Goal: Book appointment/travel/reservation

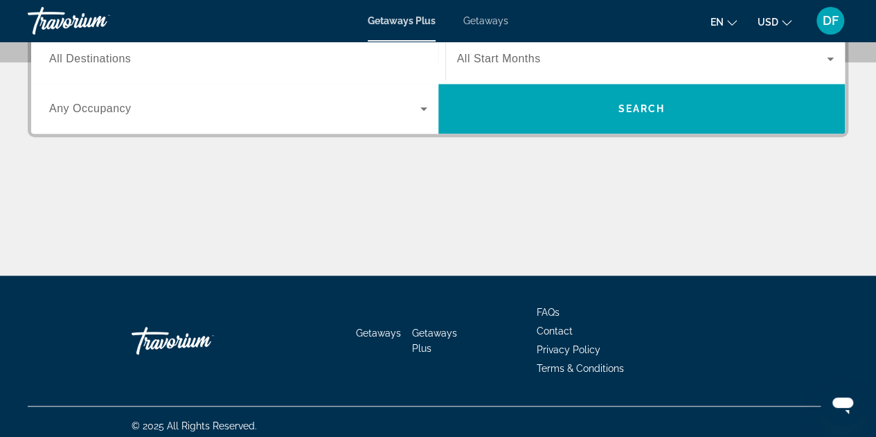
scroll to position [360, 0]
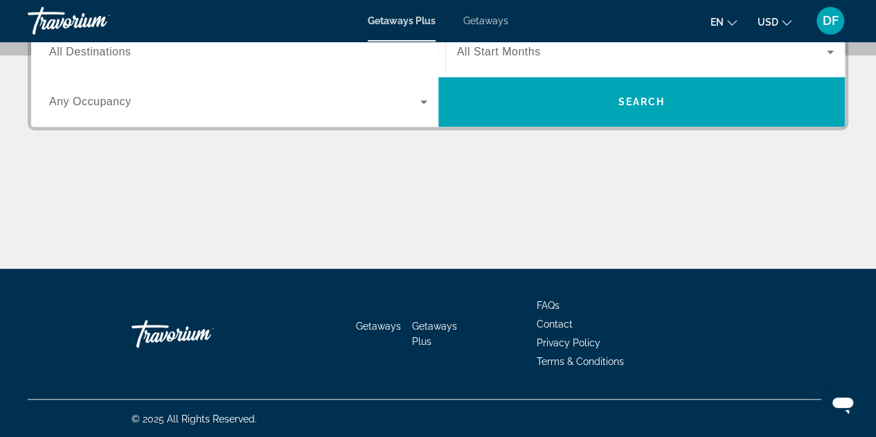
click at [107, 53] on span "All Destinations" at bounding box center [90, 52] width 82 height 12
click at [107, 53] on input "Destination All Destinations" at bounding box center [238, 52] width 378 height 17
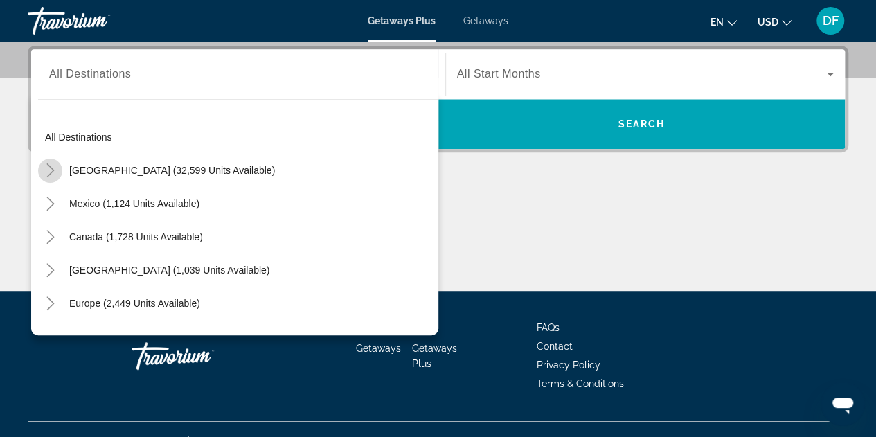
click at [48, 168] on icon "Toggle United States (32,599 units available)" at bounding box center [51, 170] width 14 height 14
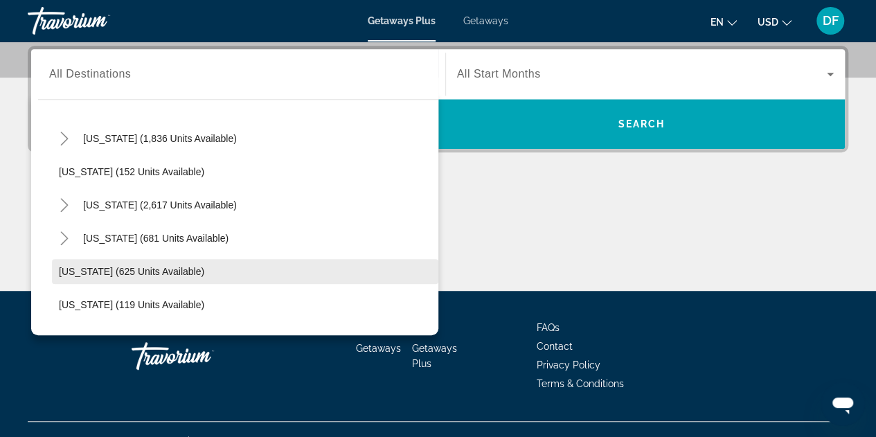
scroll to position [871, 0]
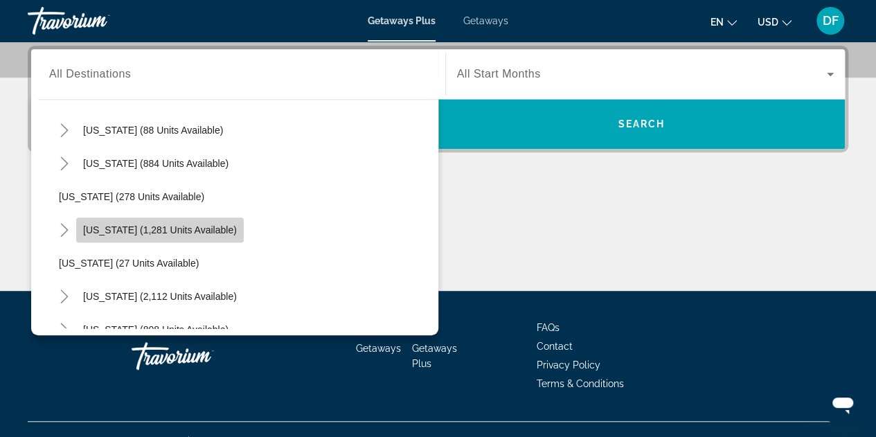
click at [136, 221] on span "Search widget" at bounding box center [160, 229] width 168 height 33
type input "**********"
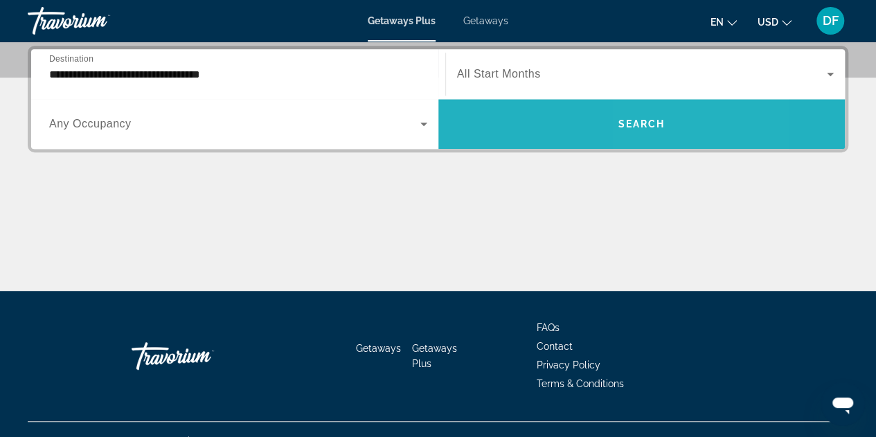
click at [643, 127] on span "Search" at bounding box center [640, 123] width 47 height 11
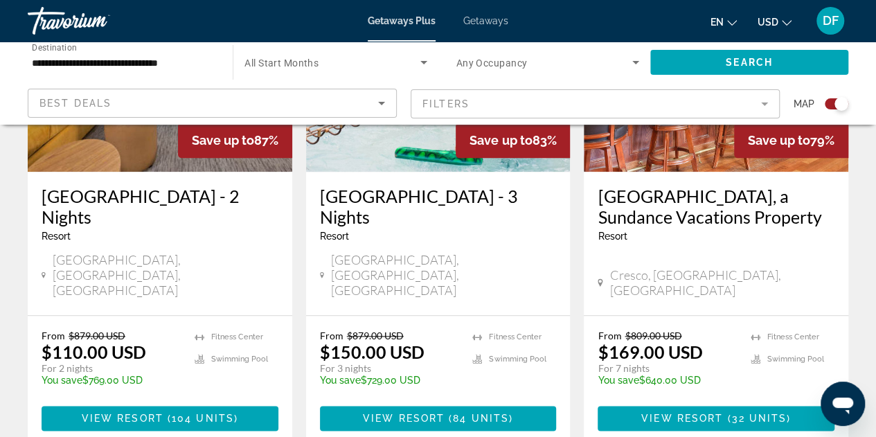
scroll to position [444, 0]
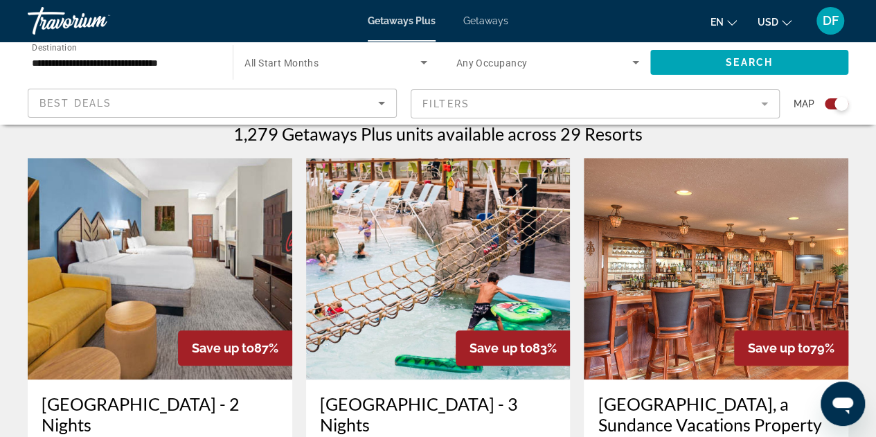
click at [219, 284] on img "Main content" at bounding box center [160, 269] width 264 height 222
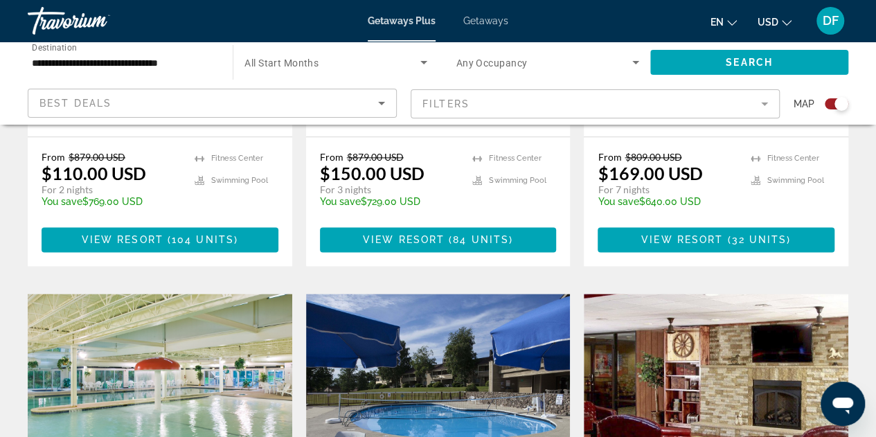
scroll to position [1038, 0]
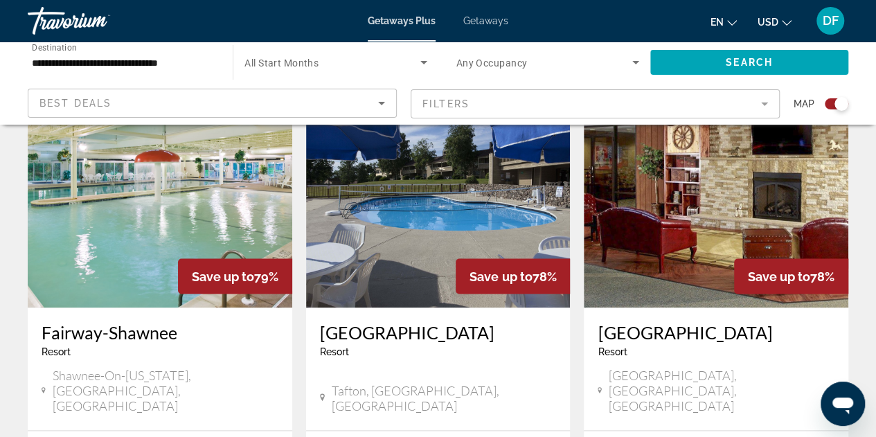
click at [181, 199] on img "Main content" at bounding box center [160, 197] width 264 height 222
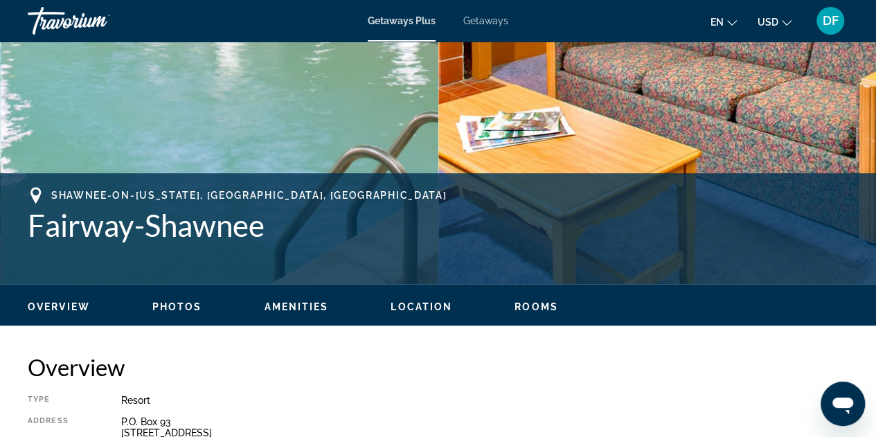
scroll to position [623, 0]
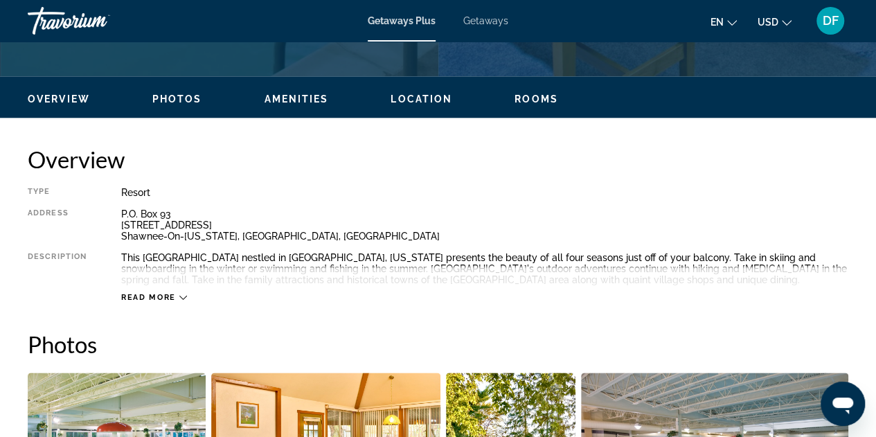
click at [184, 297] on icon "Main content" at bounding box center [183, 298] width 8 height 4
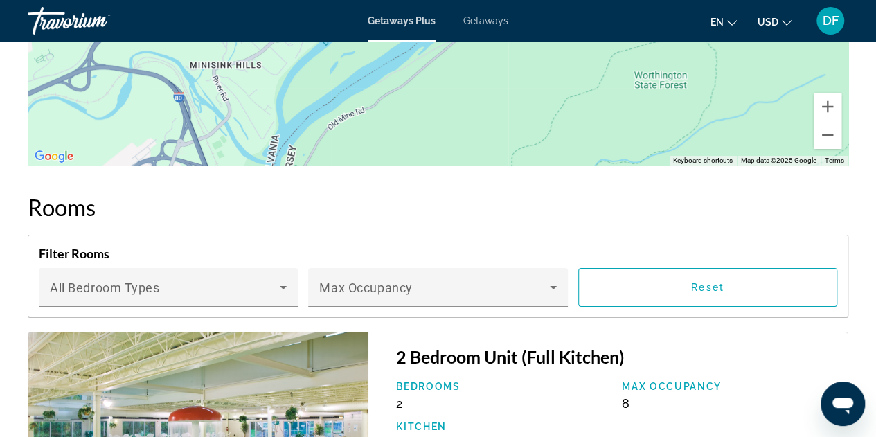
scroll to position [2511, 0]
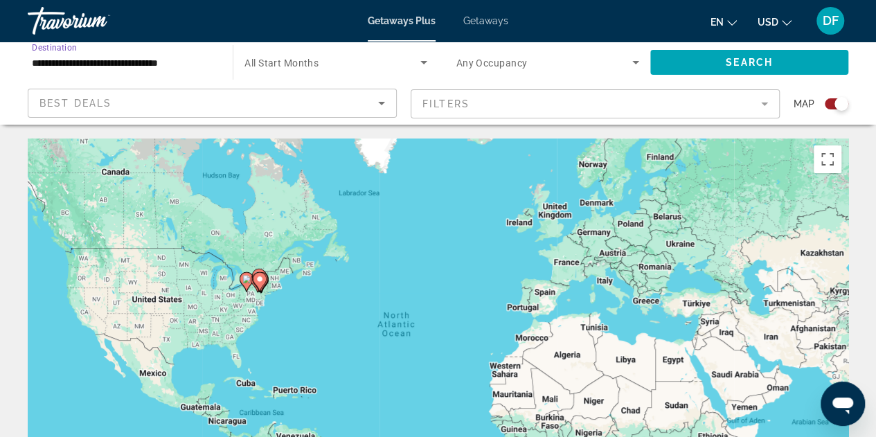
click at [205, 63] on input "**********" at bounding box center [123, 63] width 183 height 17
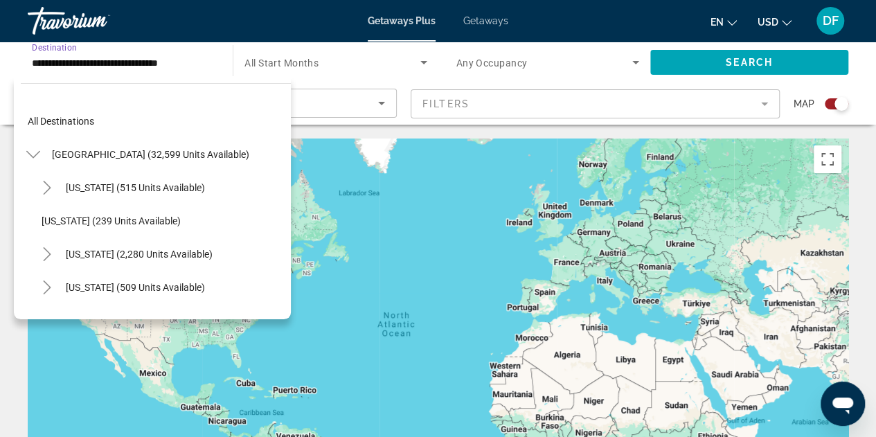
scroll to position [880, 0]
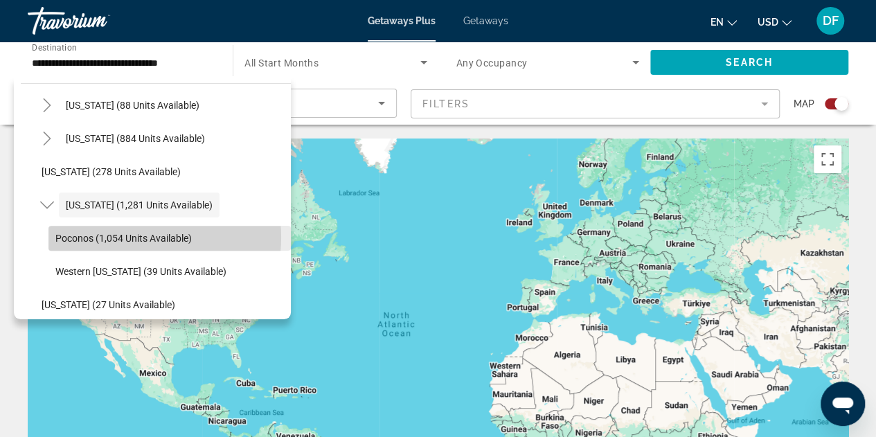
click at [127, 237] on span "Poconos (1,054 units available)" at bounding box center [123, 238] width 136 height 11
type input "**********"
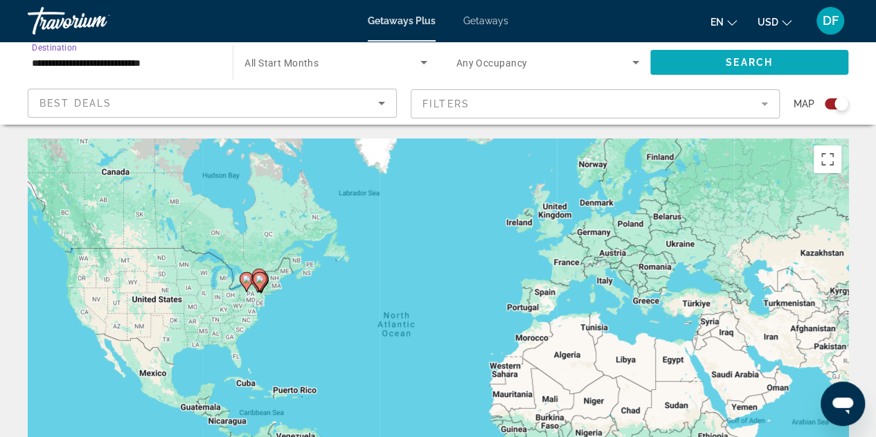
click at [757, 60] on span "Search" at bounding box center [748, 62] width 47 height 11
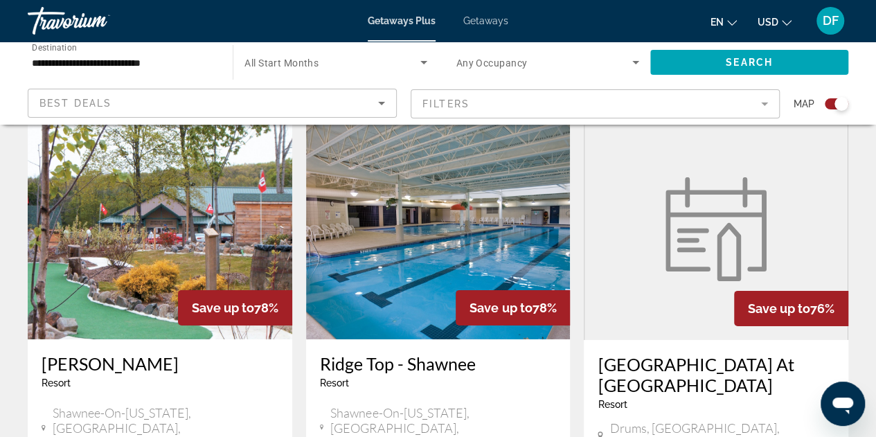
scroll to position [2284, 0]
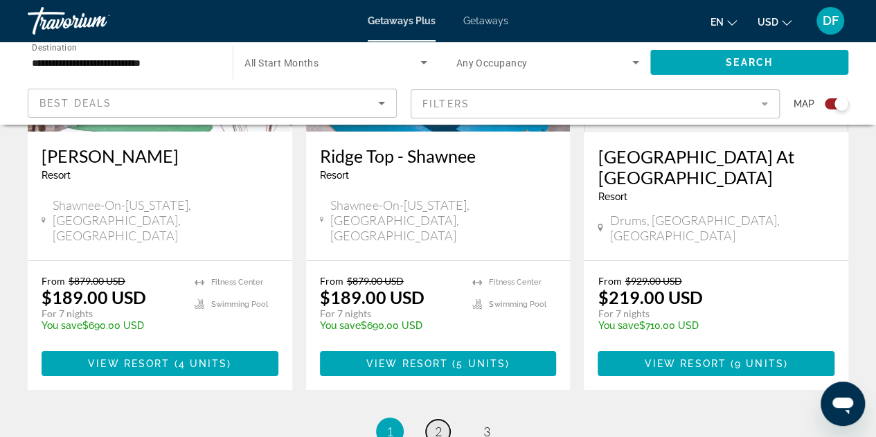
click at [437, 424] on span "2" at bounding box center [438, 431] width 7 height 15
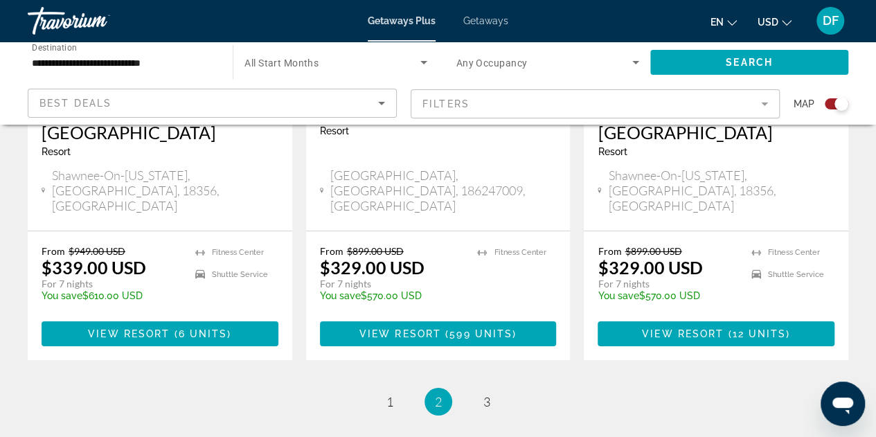
scroll to position [2417, 0]
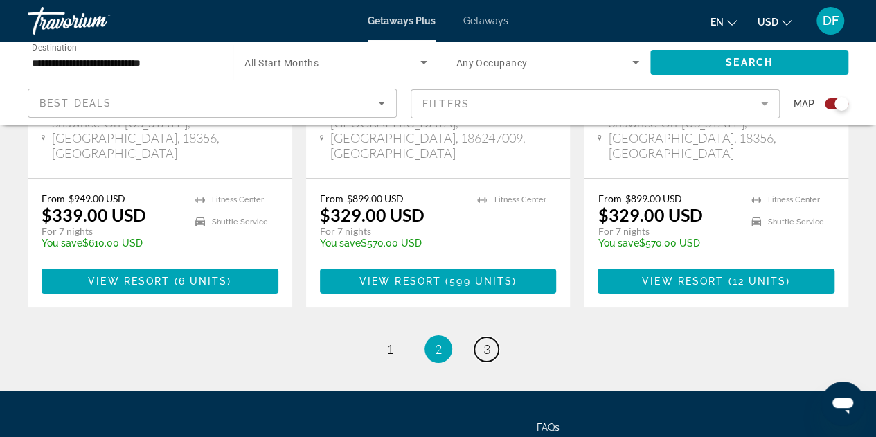
click at [484, 341] on span "3" at bounding box center [486, 348] width 7 height 15
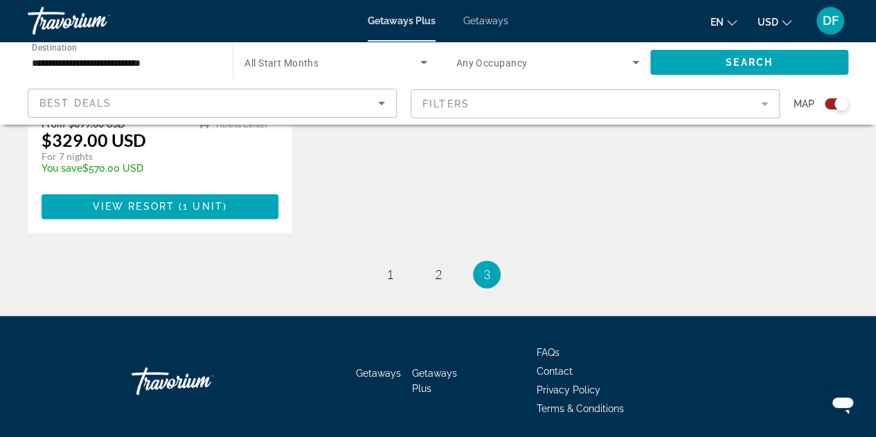
scroll to position [860, 0]
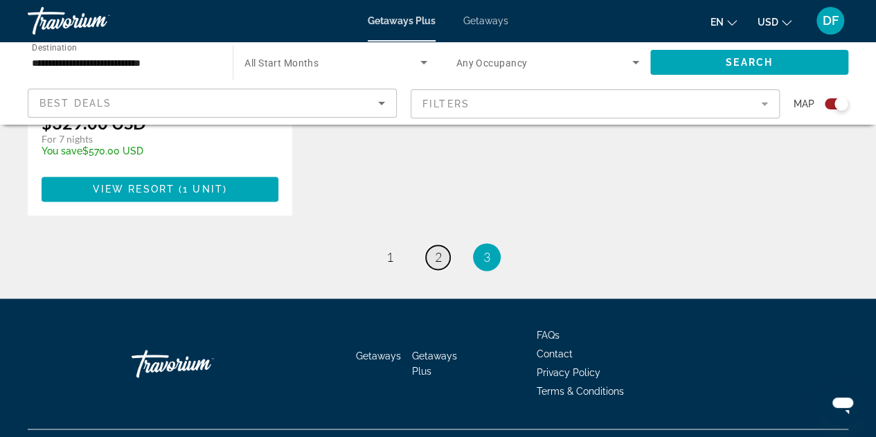
click at [437, 249] on span "2" at bounding box center [438, 256] width 7 height 15
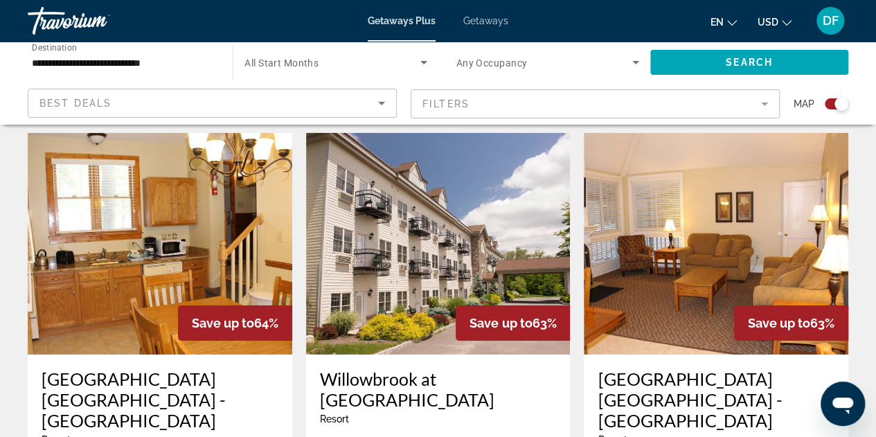
scroll to position [2284, 0]
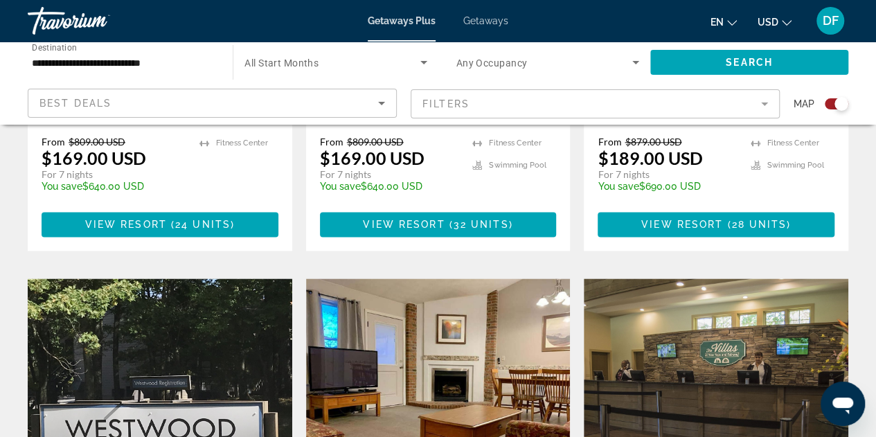
scroll to position [1038, 0]
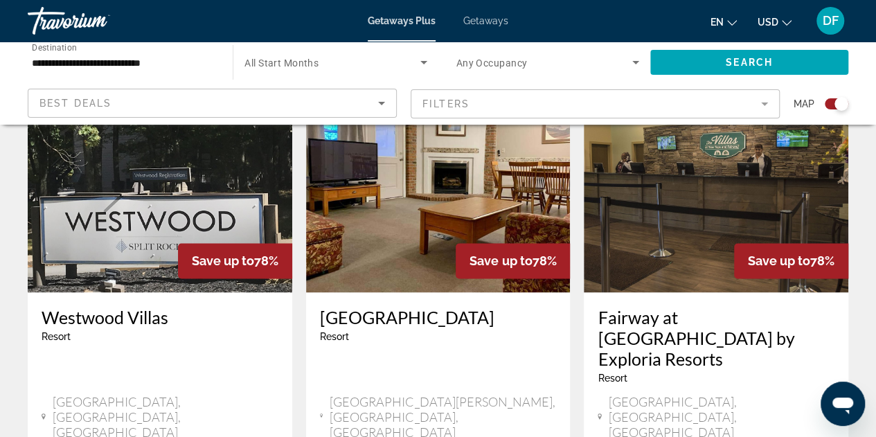
click at [168, 208] on img "Main content" at bounding box center [160, 182] width 264 height 222
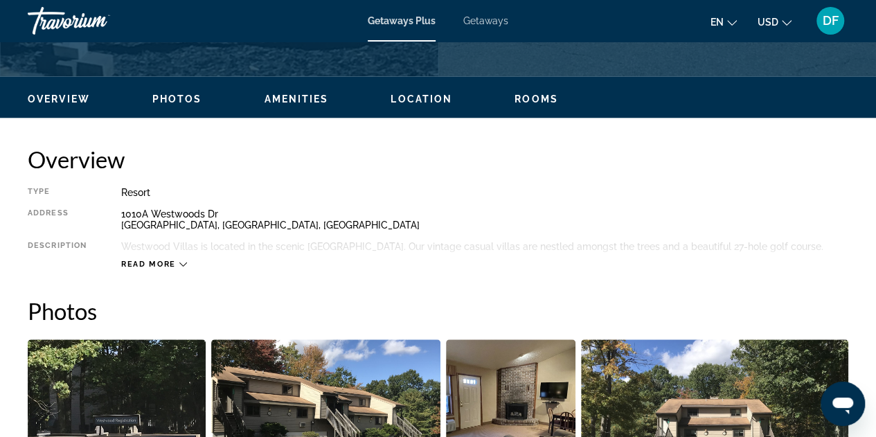
scroll to position [831, 0]
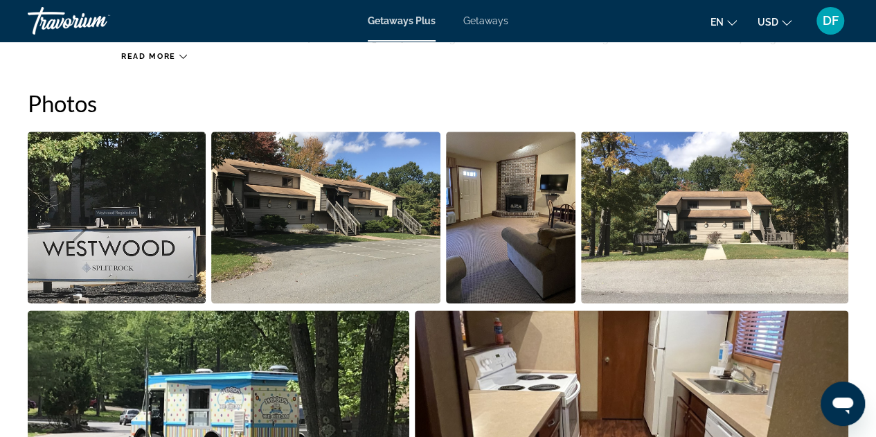
click at [107, 186] on img "Open full-screen image slider" at bounding box center [117, 218] width 178 height 172
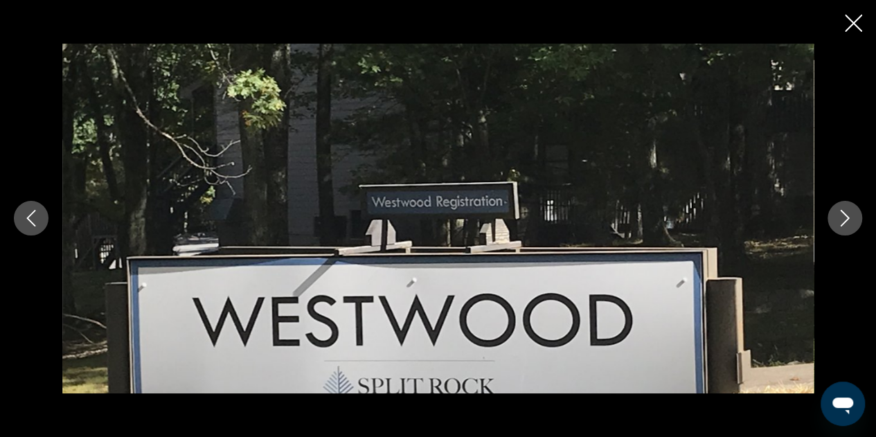
click at [847, 219] on icon "Next image" at bounding box center [844, 218] width 9 height 17
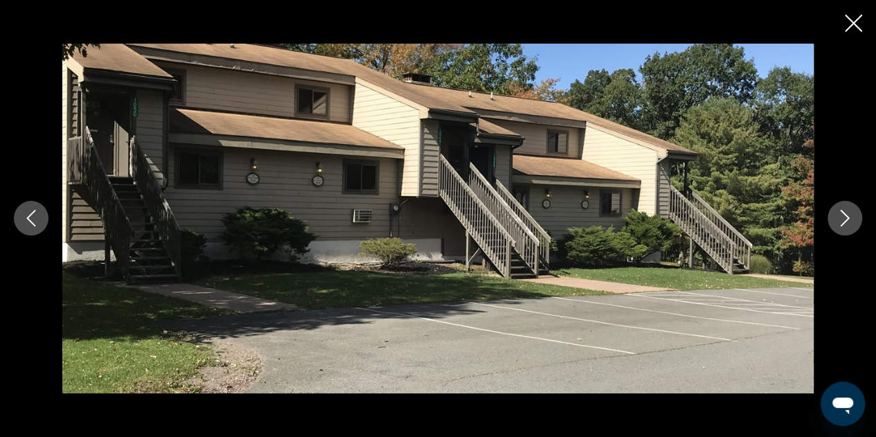
click at [842, 219] on icon "Next image" at bounding box center [844, 218] width 17 height 17
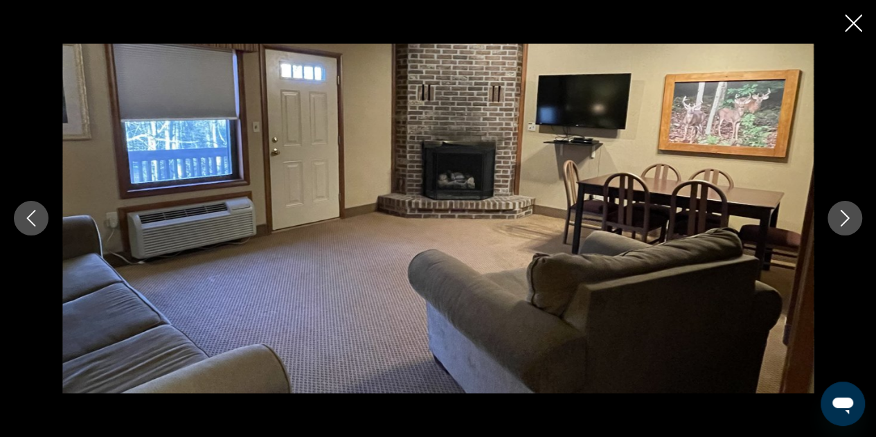
click at [842, 219] on icon "Next image" at bounding box center [844, 218] width 17 height 17
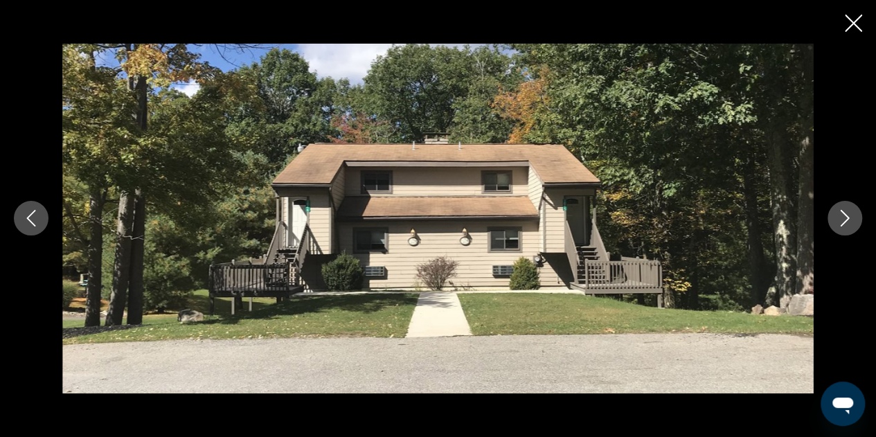
click at [842, 219] on icon "Next image" at bounding box center [844, 218] width 17 height 17
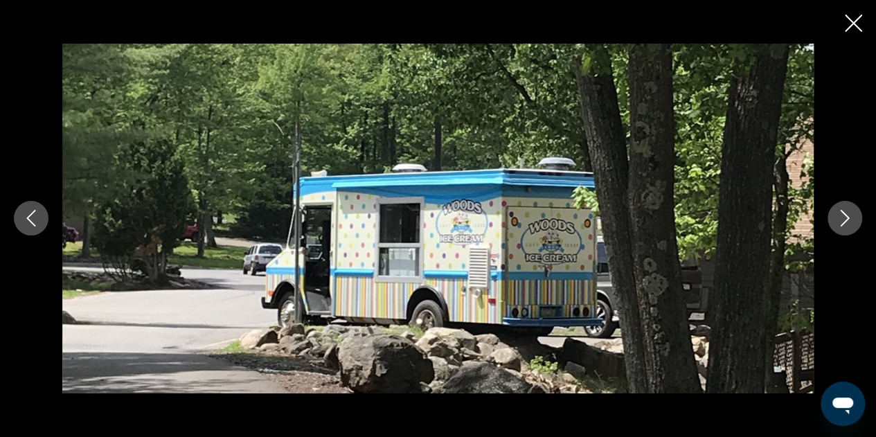
click at [844, 218] on icon "Next image" at bounding box center [844, 218] width 17 height 17
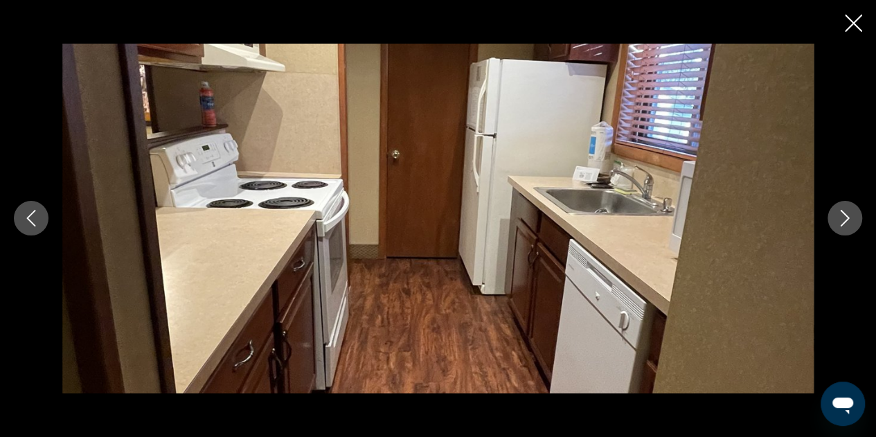
click at [844, 222] on icon "Next image" at bounding box center [844, 218] width 9 height 17
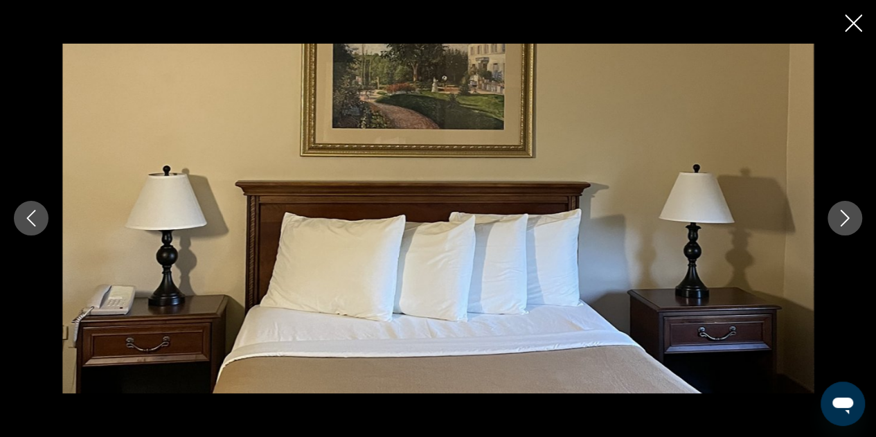
click at [845, 222] on icon "Next image" at bounding box center [844, 218] width 17 height 17
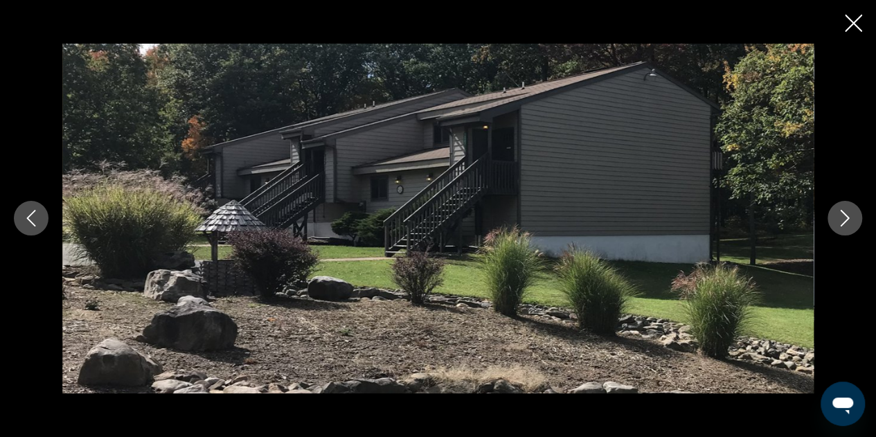
click at [843, 221] on icon "Next image" at bounding box center [844, 218] width 17 height 17
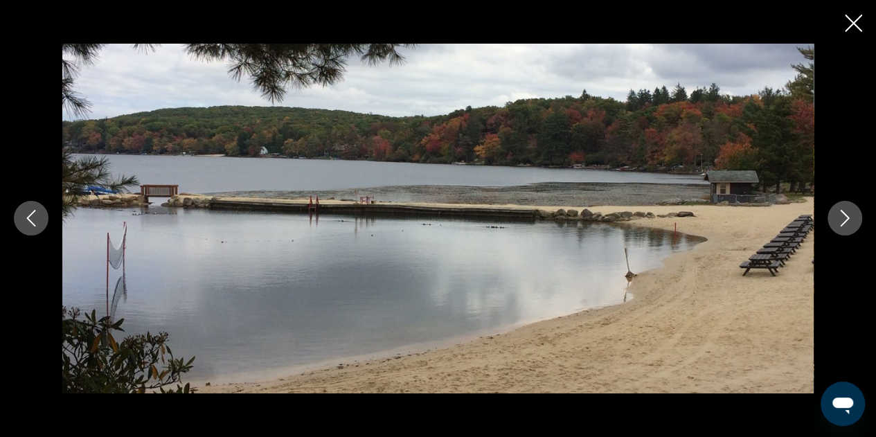
click at [844, 217] on icon "Next image" at bounding box center [844, 218] width 17 height 17
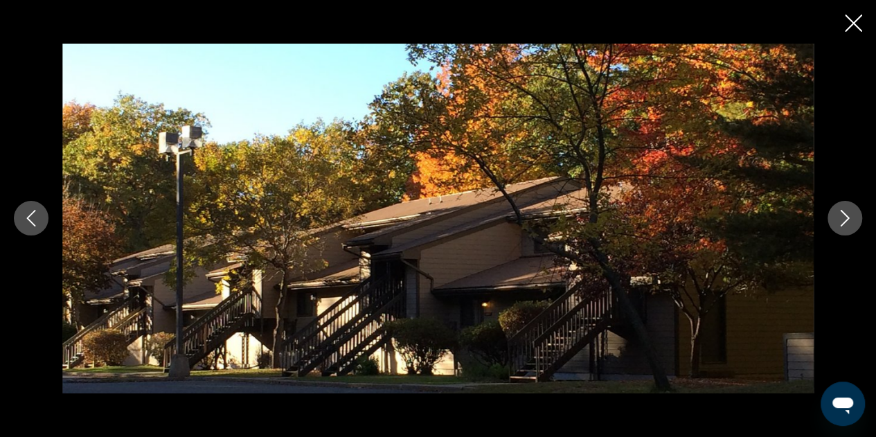
click at [847, 218] on icon "Next image" at bounding box center [844, 218] width 9 height 17
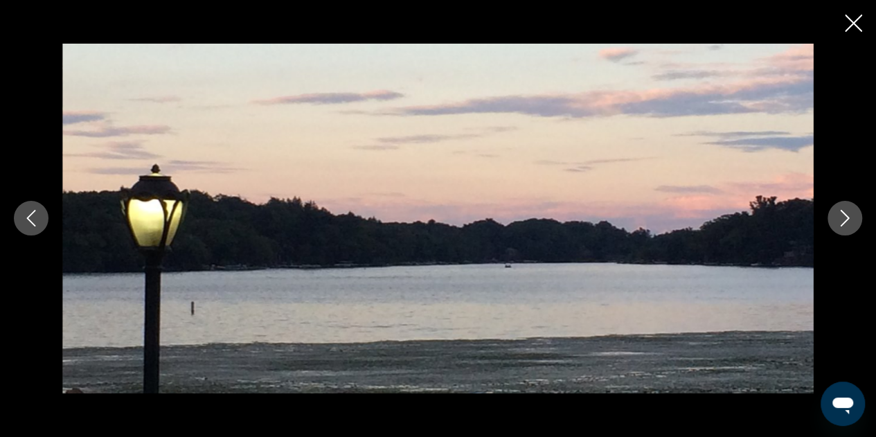
click at [847, 218] on icon "Next image" at bounding box center [844, 218] width 9 height 17
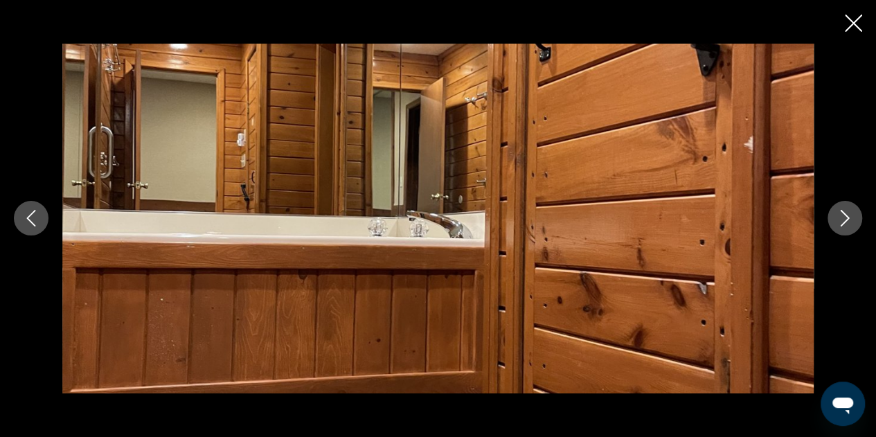
click at [847, 218] on icon "Next image" at bounding box center [844, 218] width 9 height 17
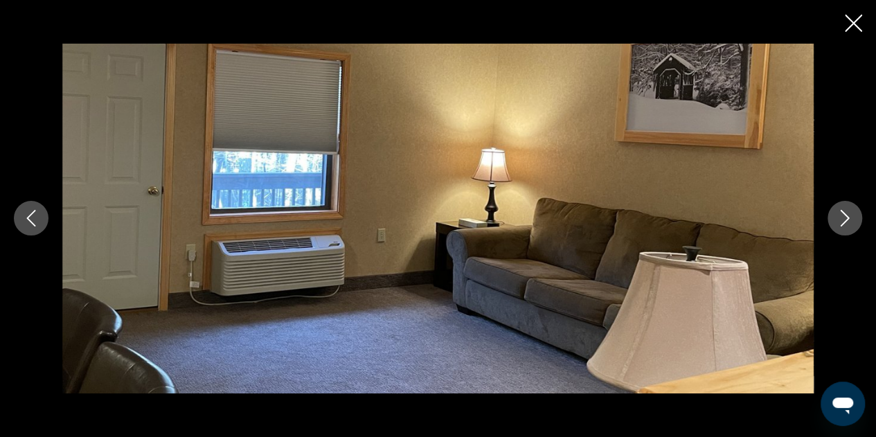
click at [847, 218] on icon "Next image" at bounding box center [844, 218] width 9 height 17
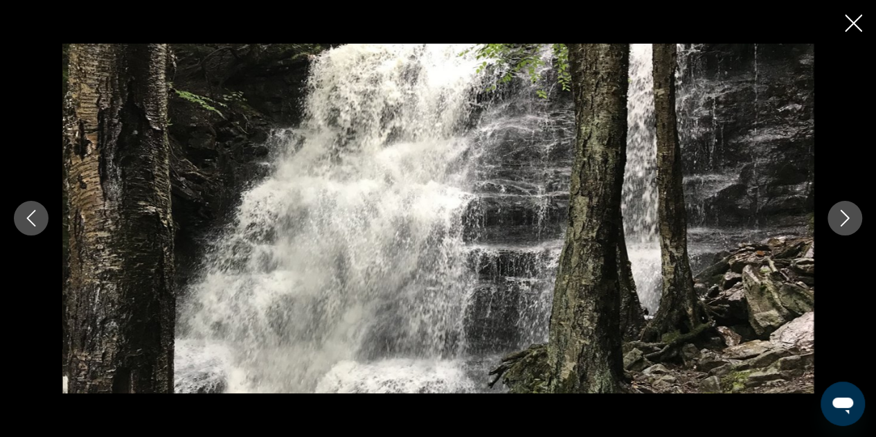
click at [847, 218] on icon "Next image" at bounding box center [844, 218] width 9 height 17
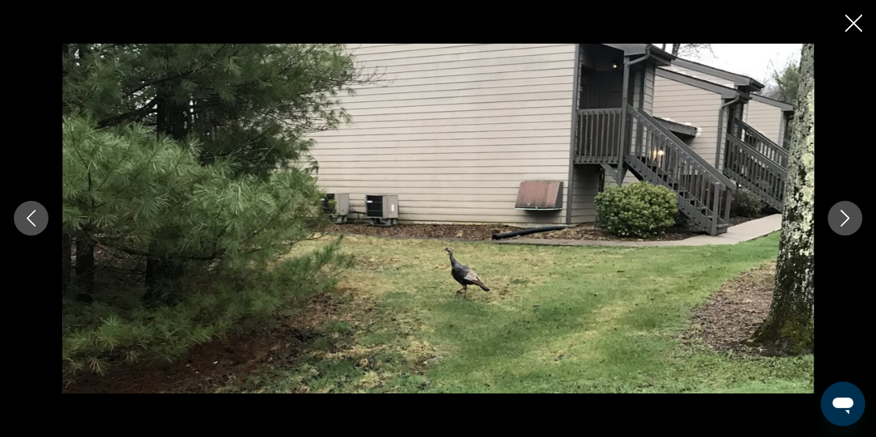
click at [847, 218] on icon "Next image" at bounding box center [844, 218] width 9 height 17
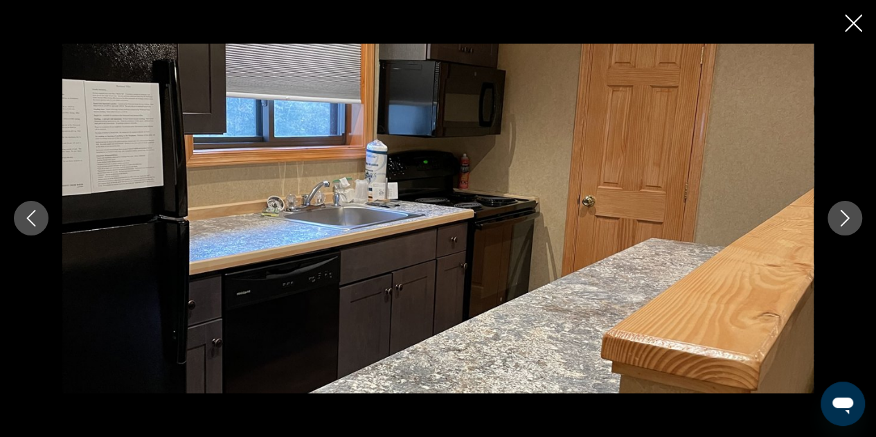
click at [847, 218] on icon "Next image" at bounding box center [844, 218] width 9 height 17
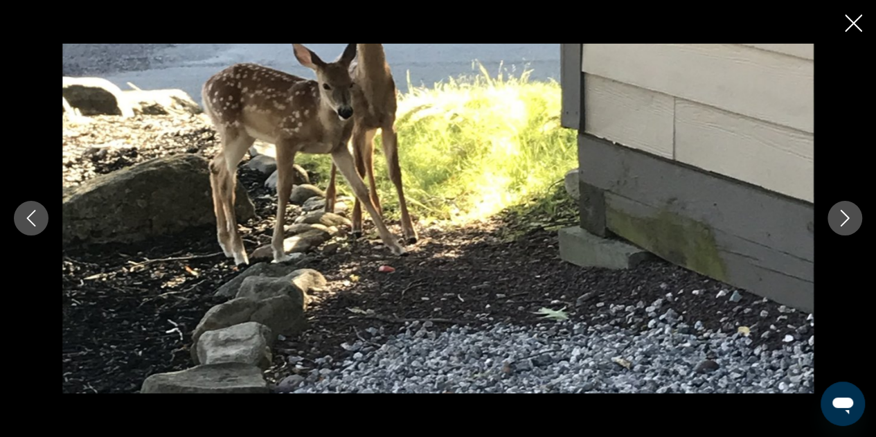
click at [847, 218] on icon "Next image" at bounding box center [844, 218] width 9 height 17
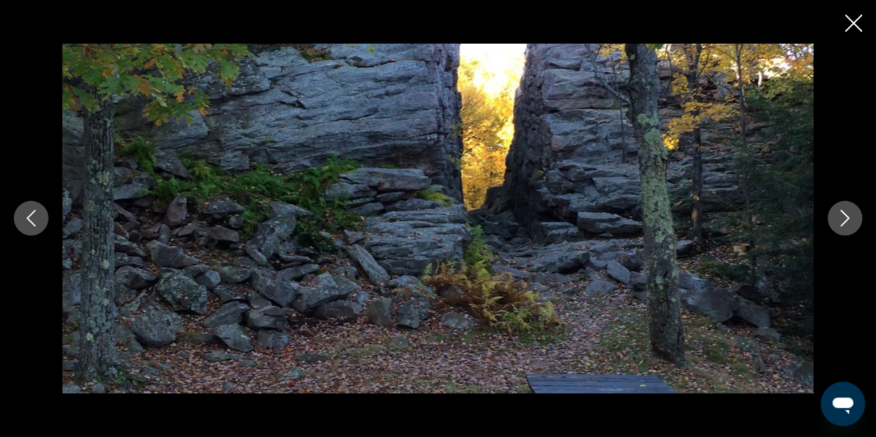
click at [847, 218] on icon "Next image" at bounding box center [844, 218] width 9 height 17
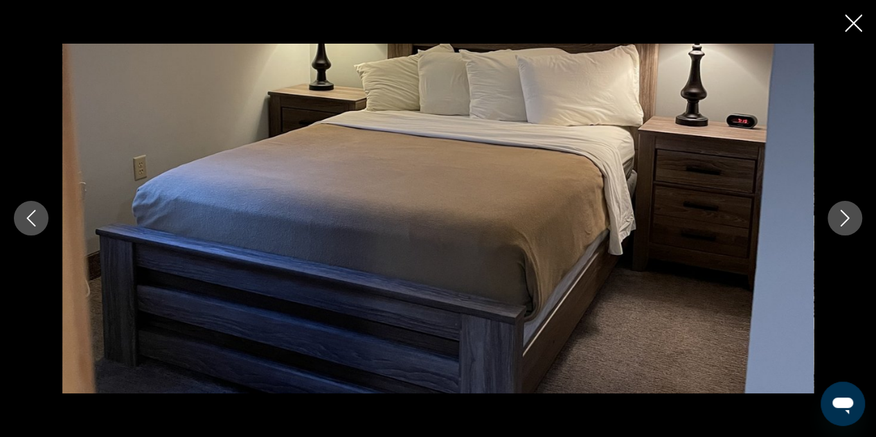
click at [847, 218] on icon "Next image" at bounding box center [844, 218] width 9 height 17
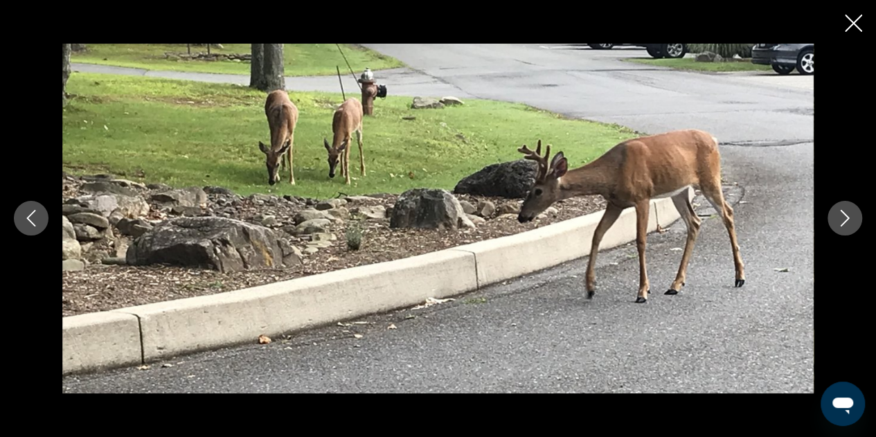
click at [847, 218] on icon "Next image" at bounding box center [844, 218] width 9 height 17
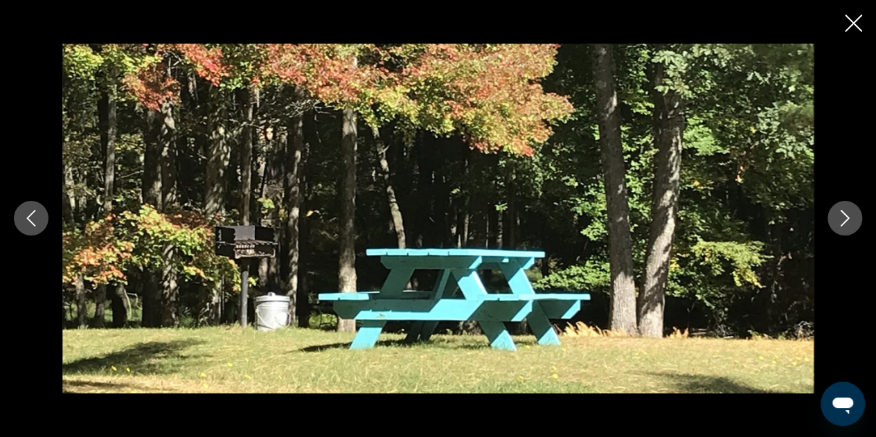
click at [847, 213] on icon "Next image" at bounding box center [844, 218] width 17 height 17
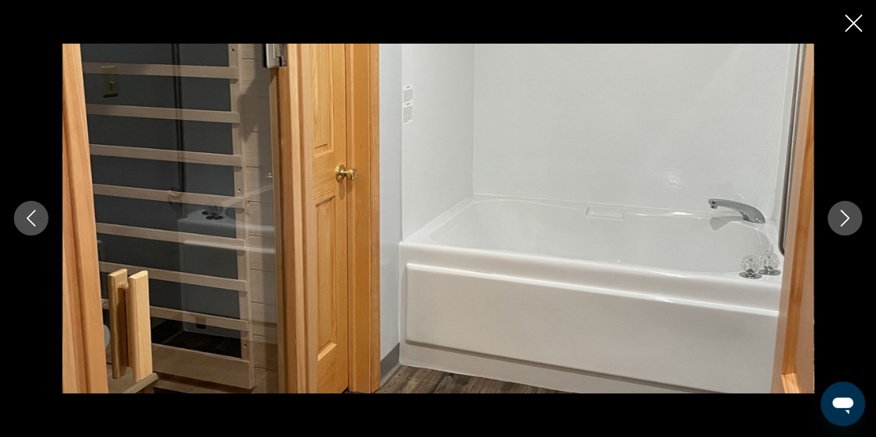
click at [847, 213] on icon "Next image" at bounding box center [844, 218] width 17 height 17
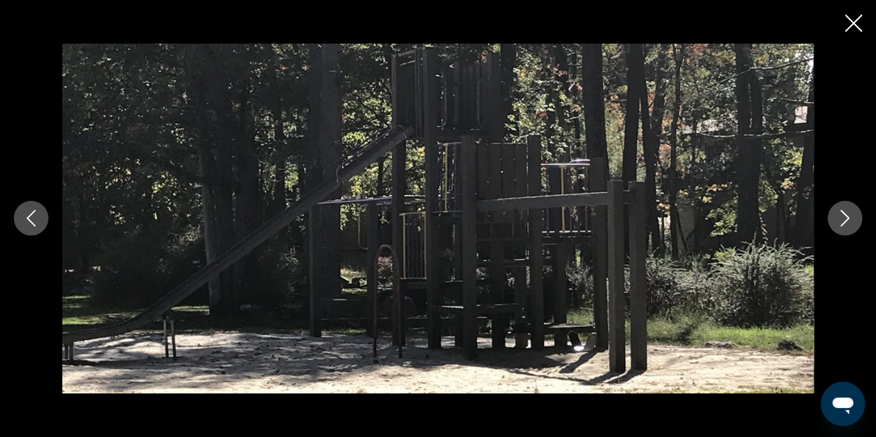
click at [847, 213] on icon "Next image" at bounding box center [844, 218] width 17 height 17
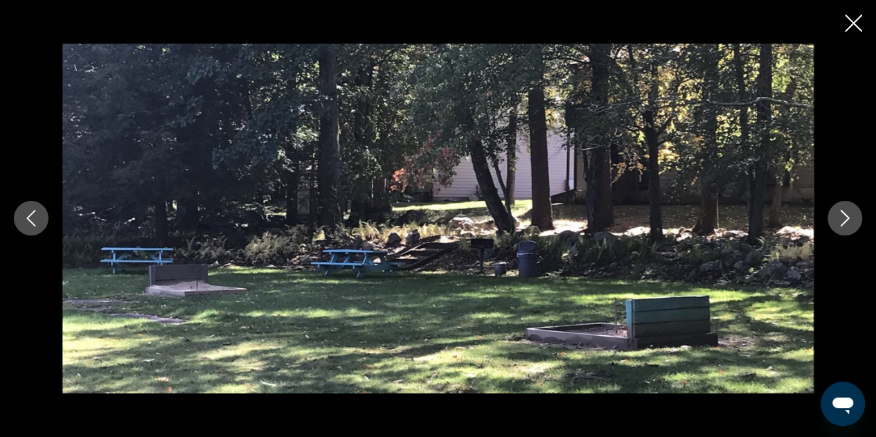
click at [844, 219] on icon "Next image" at bounding box center [844, 218] width 17 height 17
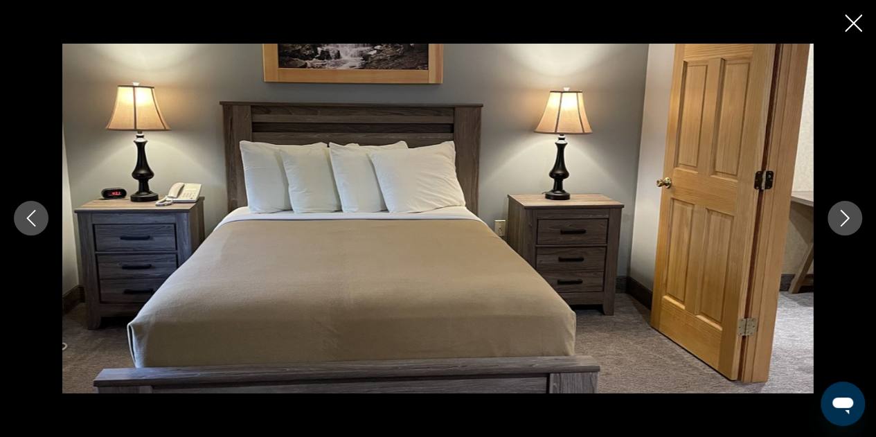
click at [845, 212] on icon "Next image" at bounding box center [844, 218] width 17 height 17
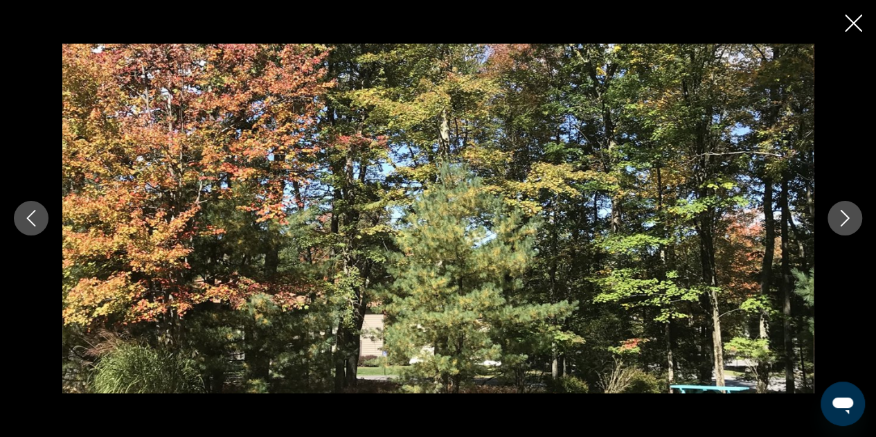
click at [844, 217] on icon "Next image" at bounding box center [844, 218] width 17 height 17
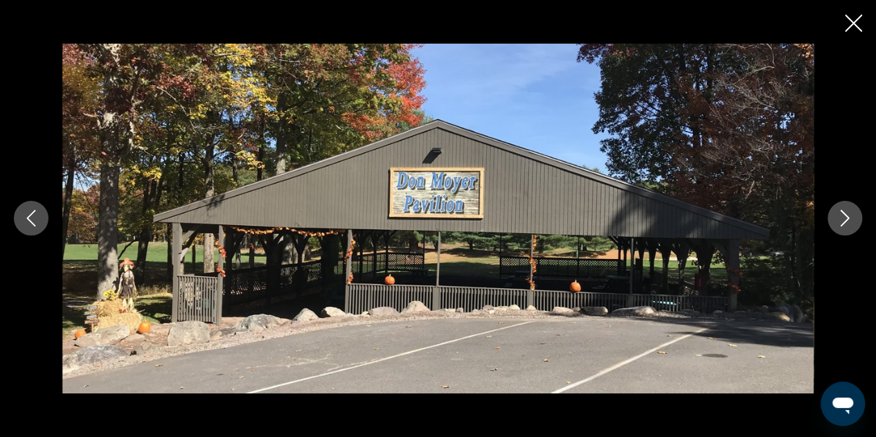
click at [844, 217] on icon "Next image" at bounding box center [844, 218] width 17 height 17
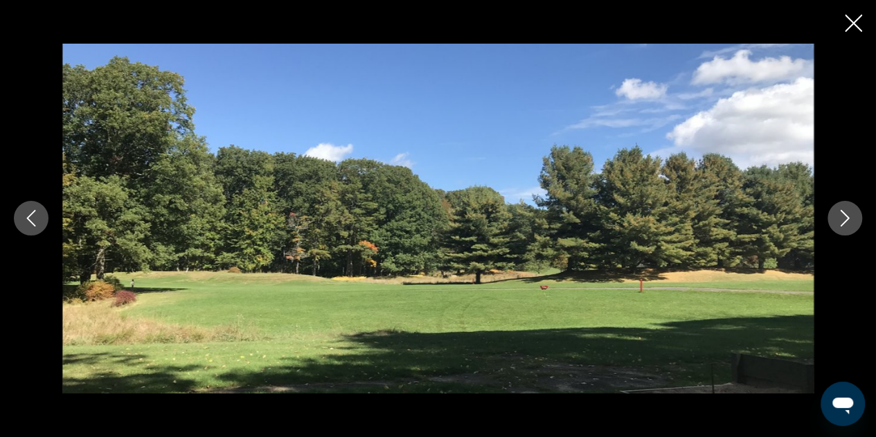
click at [844, 217] on icon "Next image" at bounding box center [844, 218] width 17 height 17
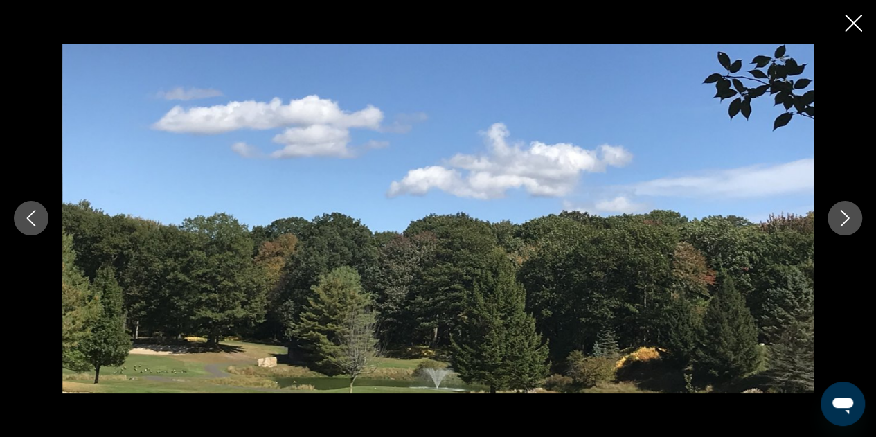
click at [844, 217] on icon "Next image" at bounding box center [844, 218] width 17 height 17
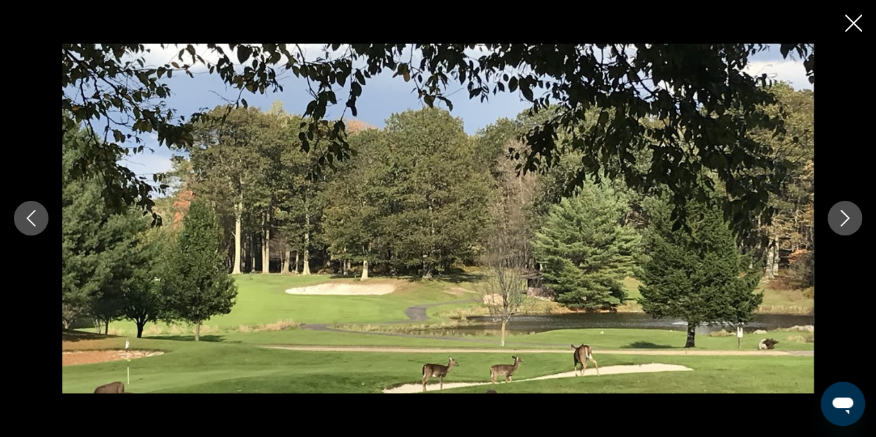
scroll to position [1038, 0]
click at [844, 214] on icon "Next image" at bounding box center [844, 218] width 9 height 17
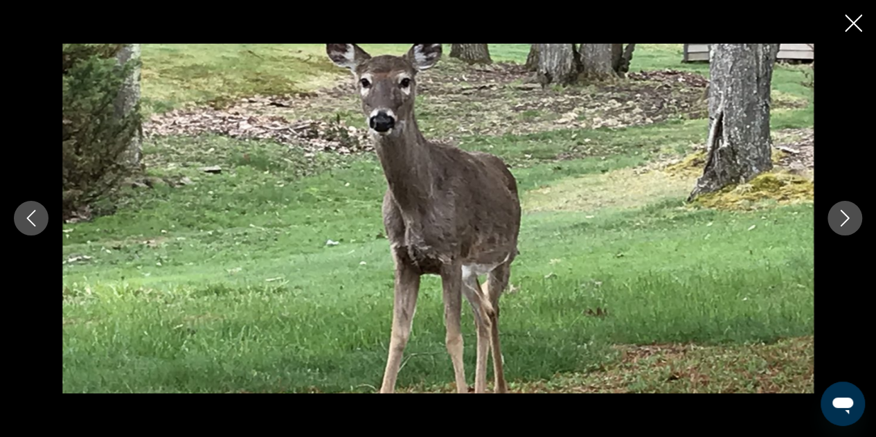
click at [844, 215] on icon "Next image" at bounding box center [844, 218] width 9 height 17
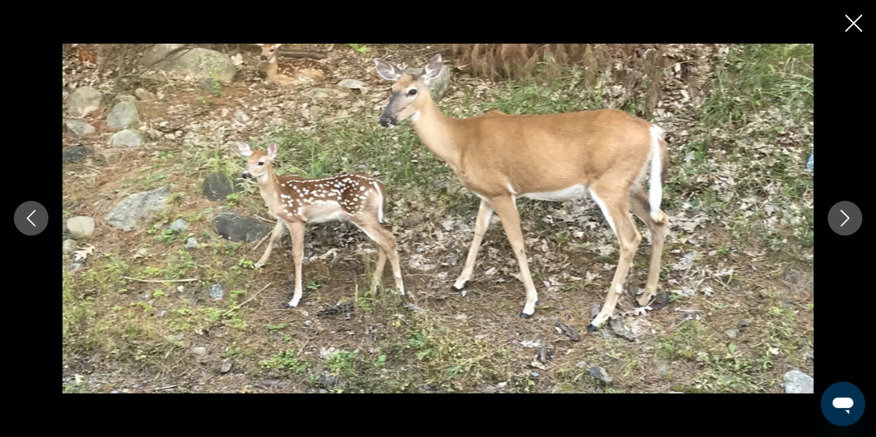
click at [845, 215] on icon "Next image" at bounding box center [844, 218] width 9 height 17
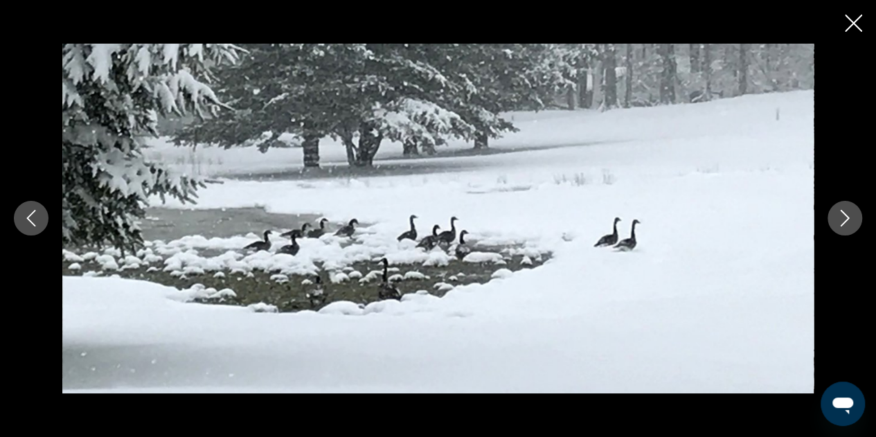
click at [844, 218] on icon "Next image" at bounding box center [844, 218] width 17 height 17
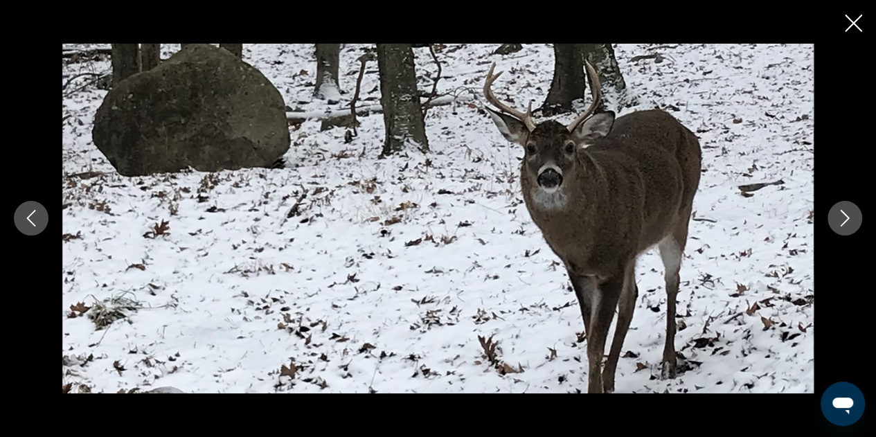
click at [844, 218] on icon "Next image" at bounding box center [844, 218] width 17 height 17
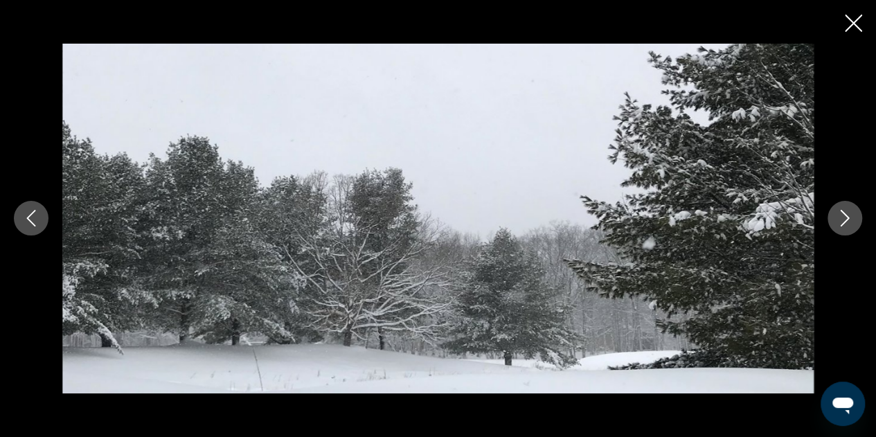
click at [844, 218] on icon "Next image" at bounding box center [844, 218] width 17 height 17
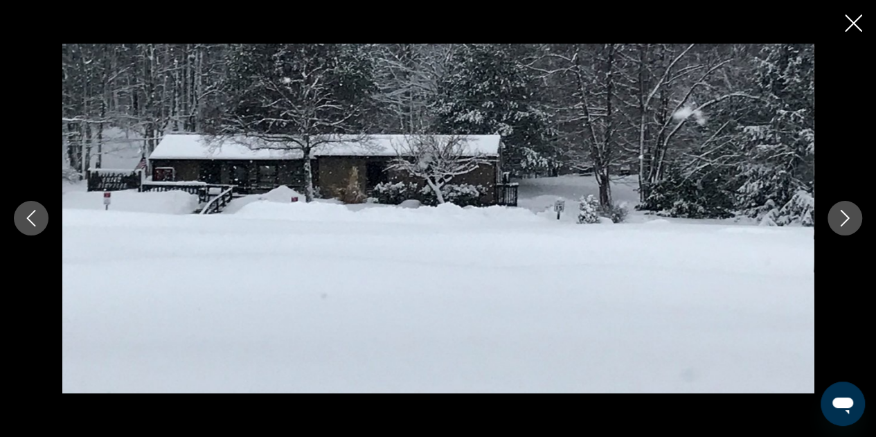
click at [844, 218] on icon "Next image" at bounding box center [844, 218] width 17 height 17
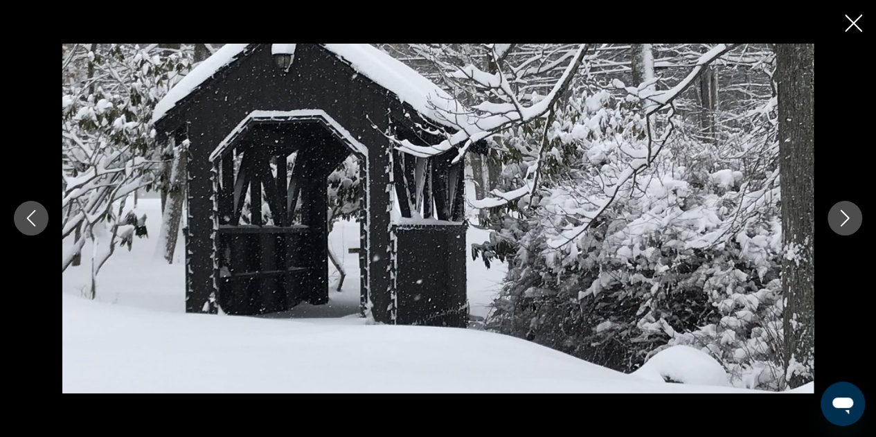
click at [844, 218] on icon "Next image" at bounding box center [844, 218] width 17 height 17
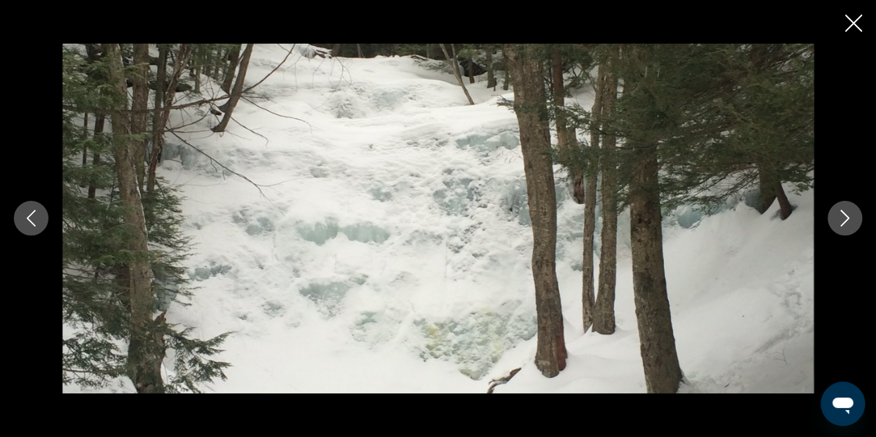
click at [844, 218] on icon "Next image" at bounding box center [844, 218] width 17 height 17
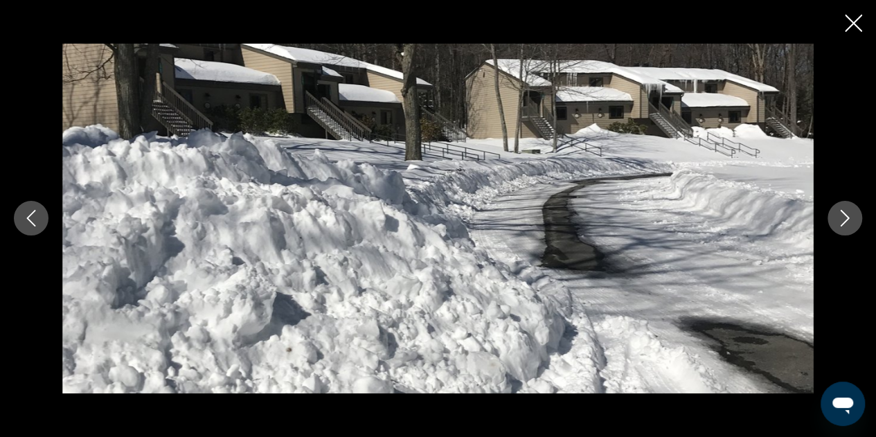
click at [836, 213] on icon "Next image" at bounding box center [844, 218] width 17 height 17
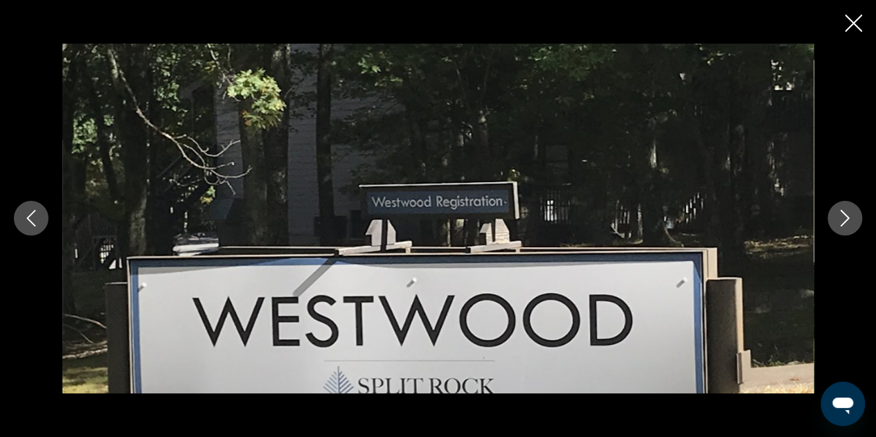
scroll to position [1454, 0]
click at [849, 23] on icon "Close slideshow" at bounding box center [852, 23] width 17 height 17
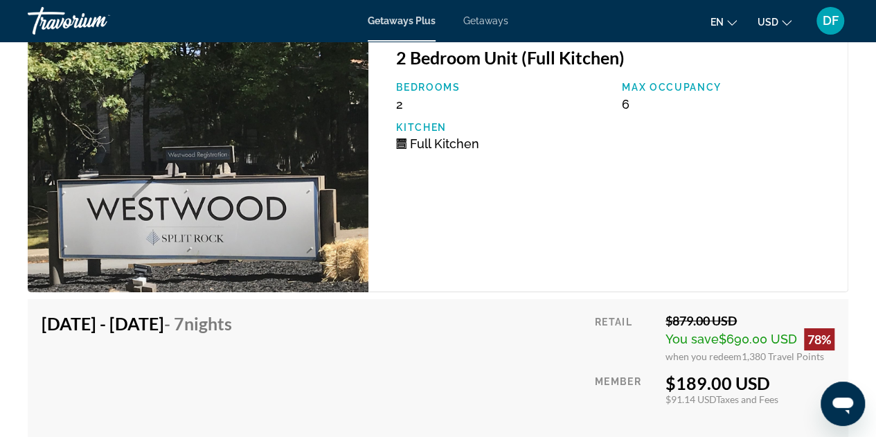
scroll to position [1802, 0]
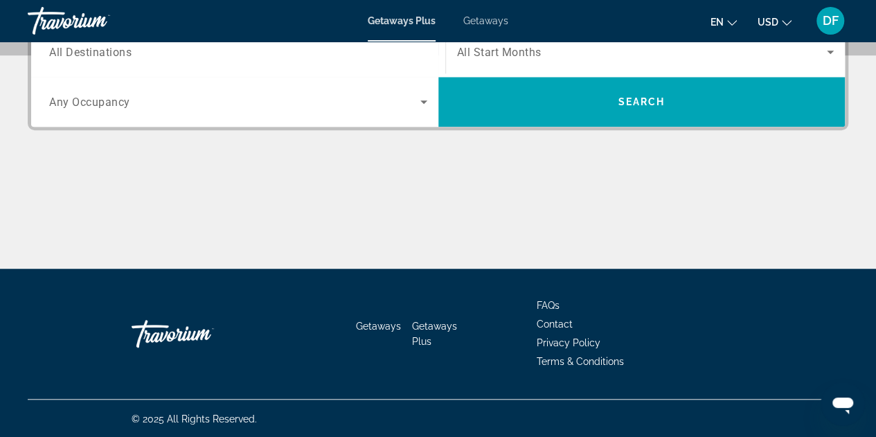
scroll to position [152, 0]
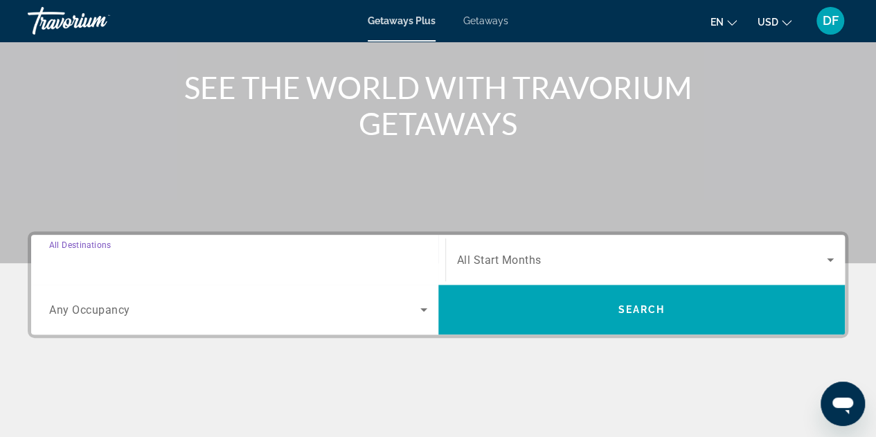
click at [161, 254] on input "Destination All Destinations" at bounding box center [238, 260] width 378 height 17
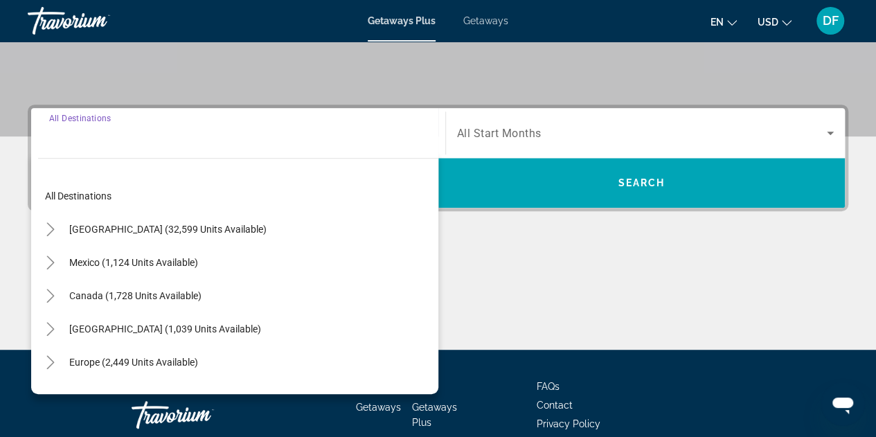
scroll to position [338, 0]
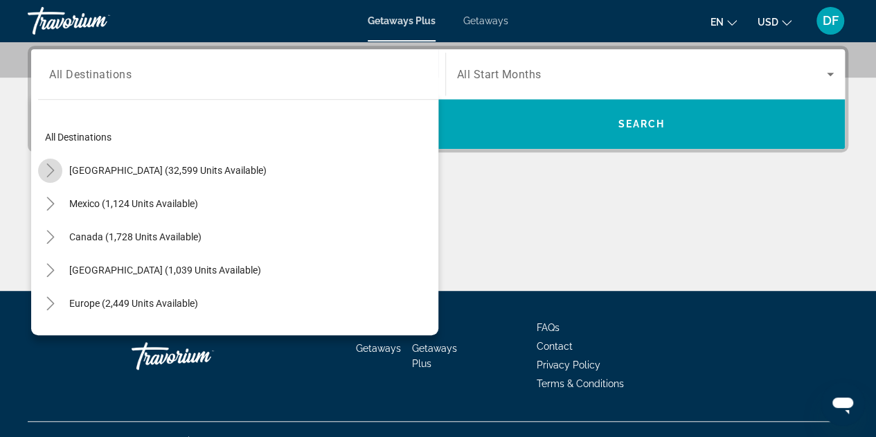
click at [55, 170] on icon "Toggle United States (32,599 units available)" at bounding box center [51, 170] width 14 height 14
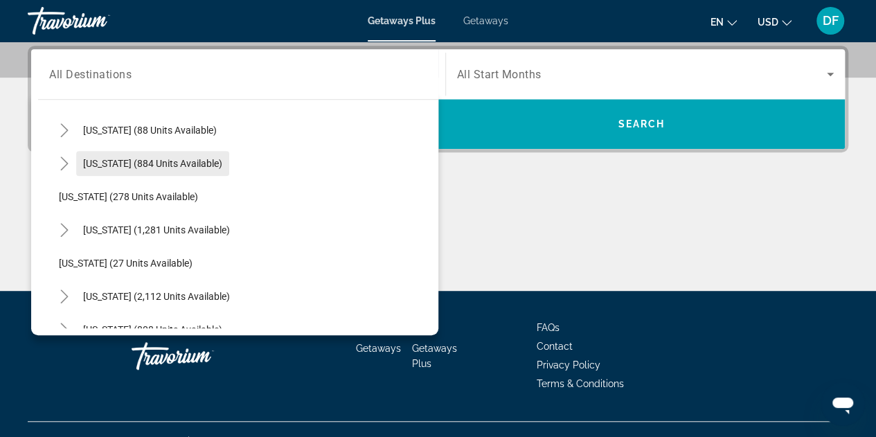
scroll to position [663, 0]
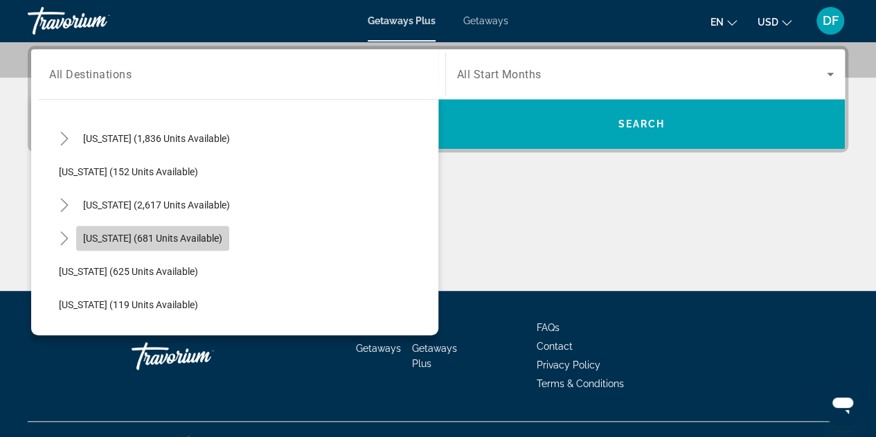
click at [118, 239] on span "[US_STATE] (681 units available)" at bounding box center [152, 238] width 139 height 11
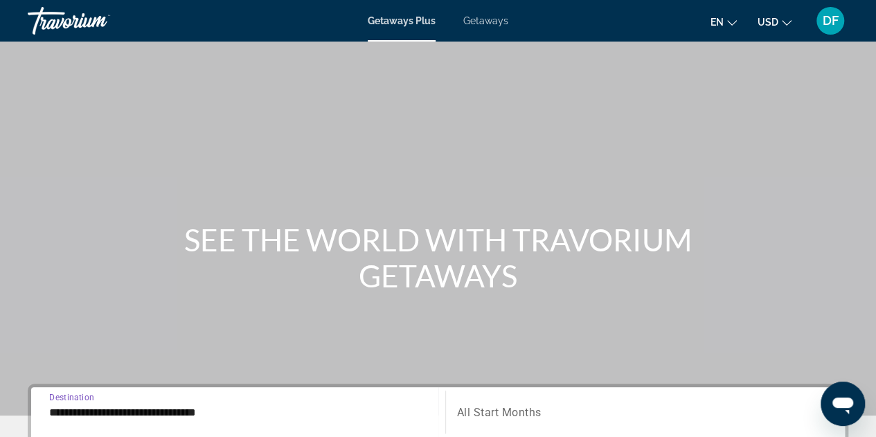
scroll to position [208, 0]
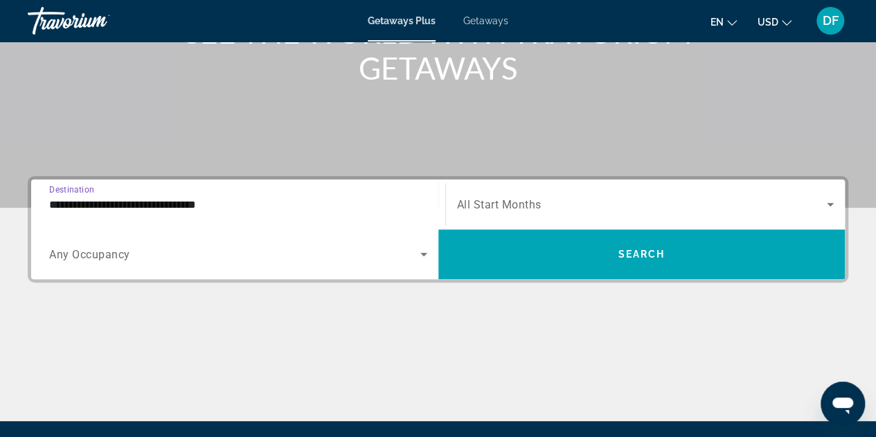
click at [288, 201] on input "**********" at bounding box center [238, 205] width 378 height 17
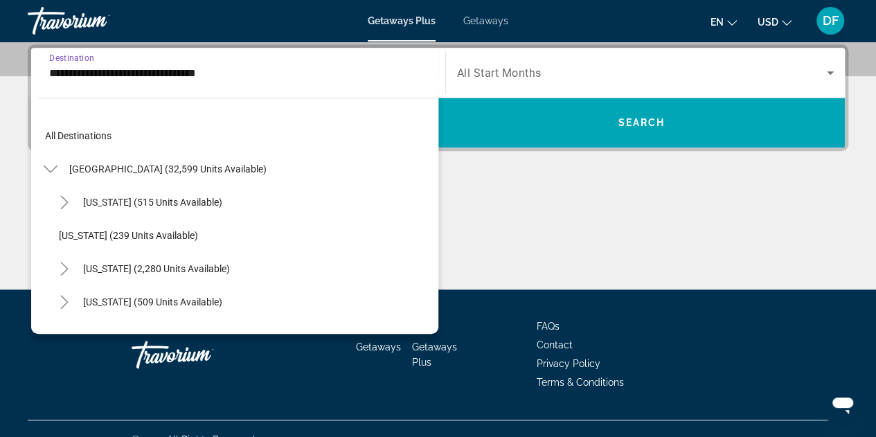
scroll to position [680, 0]
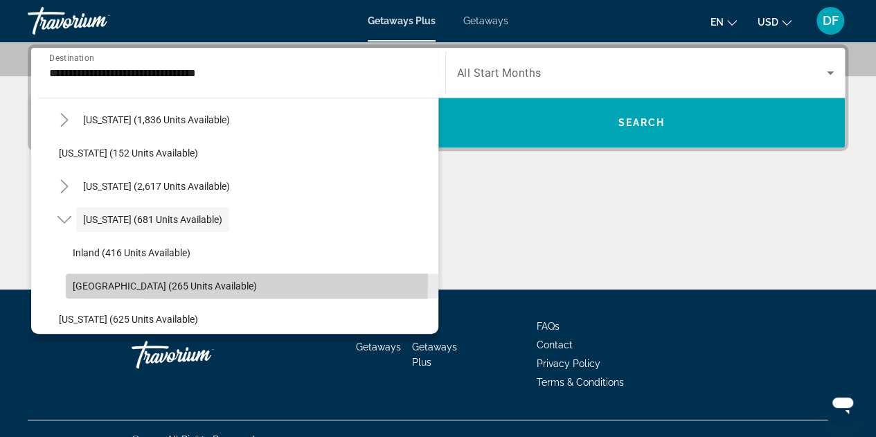
click at [109, 280] on span "[GEOGRAPHIC_DATA] (265 units available)" at bounding box center [165, 285] width 184 height 11
type input "**********"
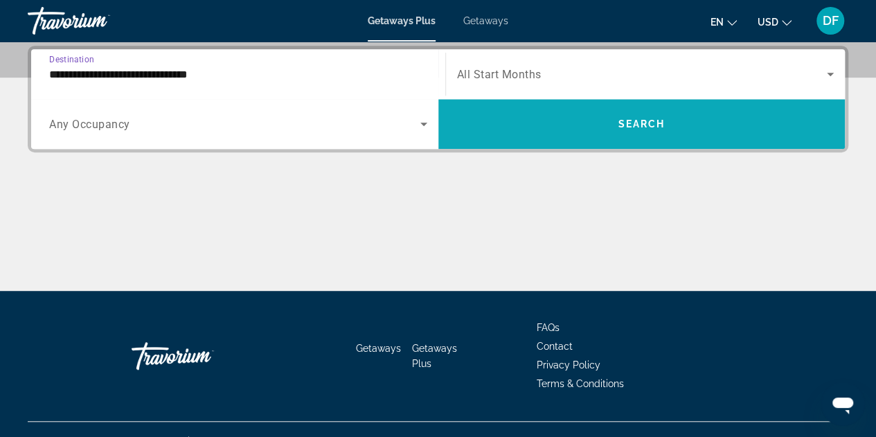
click at [646, 123] on span "Search" at bounding box center [640, 123] width 47 height 11
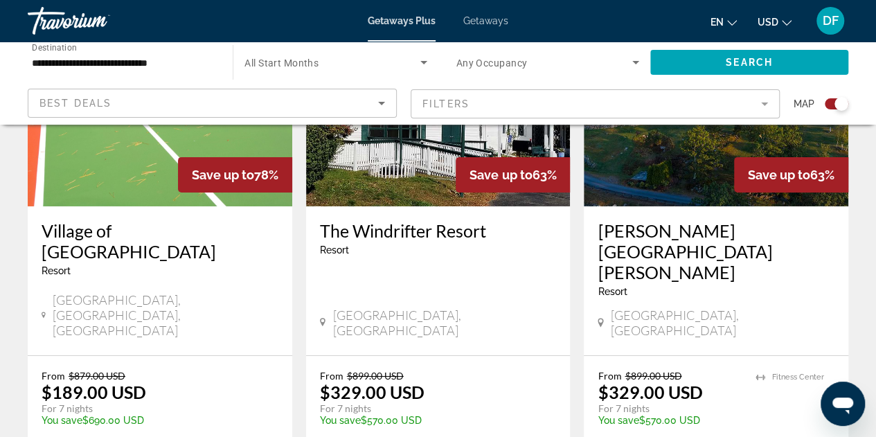
scroll to position [2284, 0]
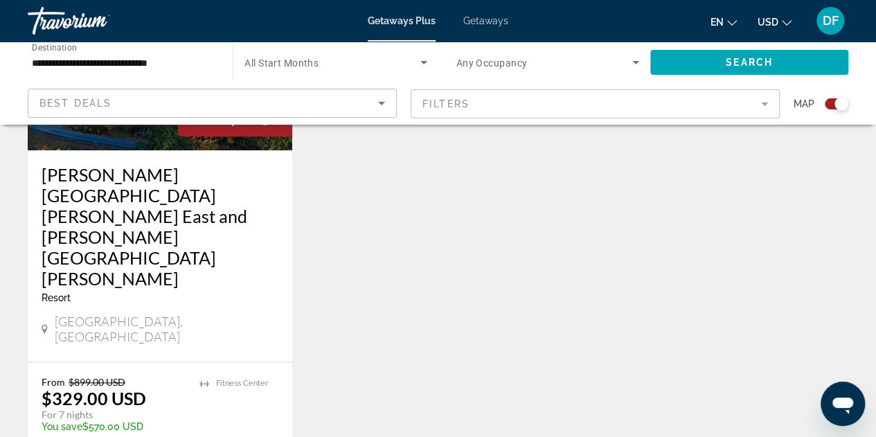
scroll to position [881, 0]
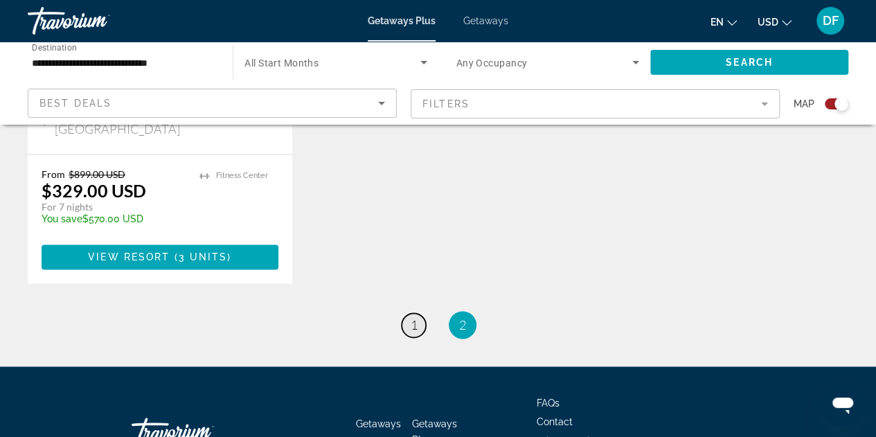
click at [413, 317] on span "1" at bounding box center [413, 324] width 7 height 15
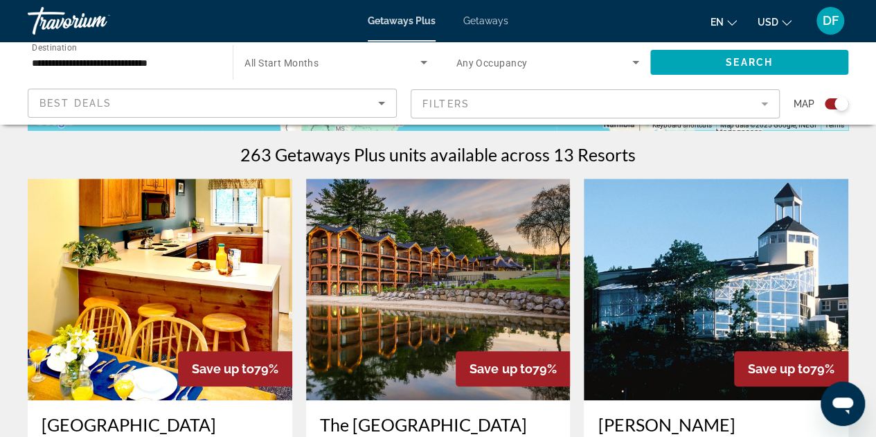
scroll to position [631, 0]
